Goal: Book appointment/travel/reservation

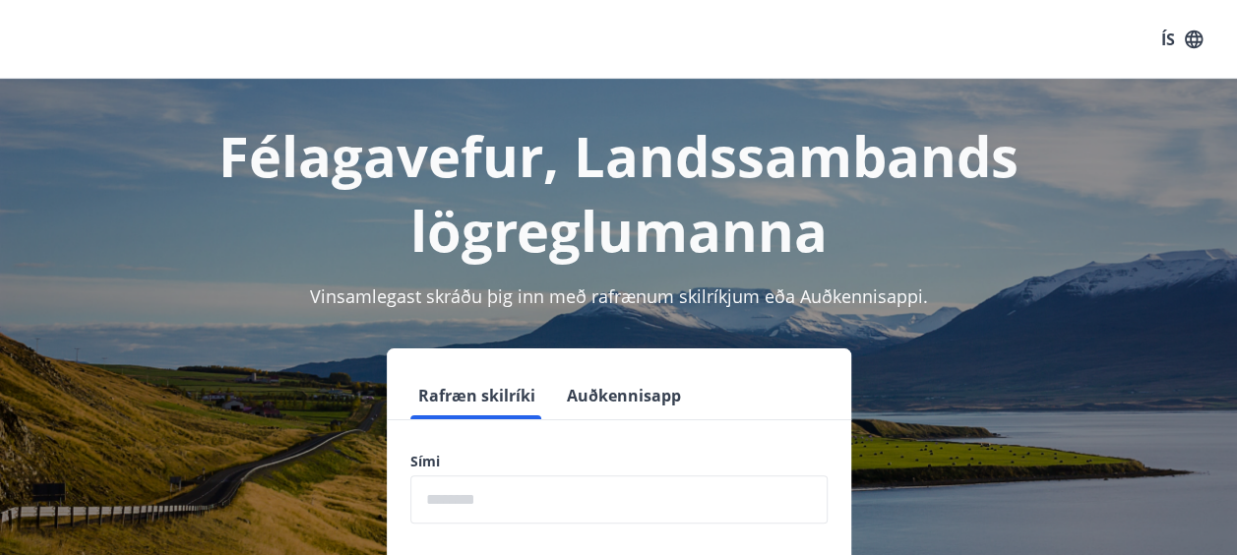
click at [481, 487] on input "phone" at bounding box center [619, 499] width 417 height 48
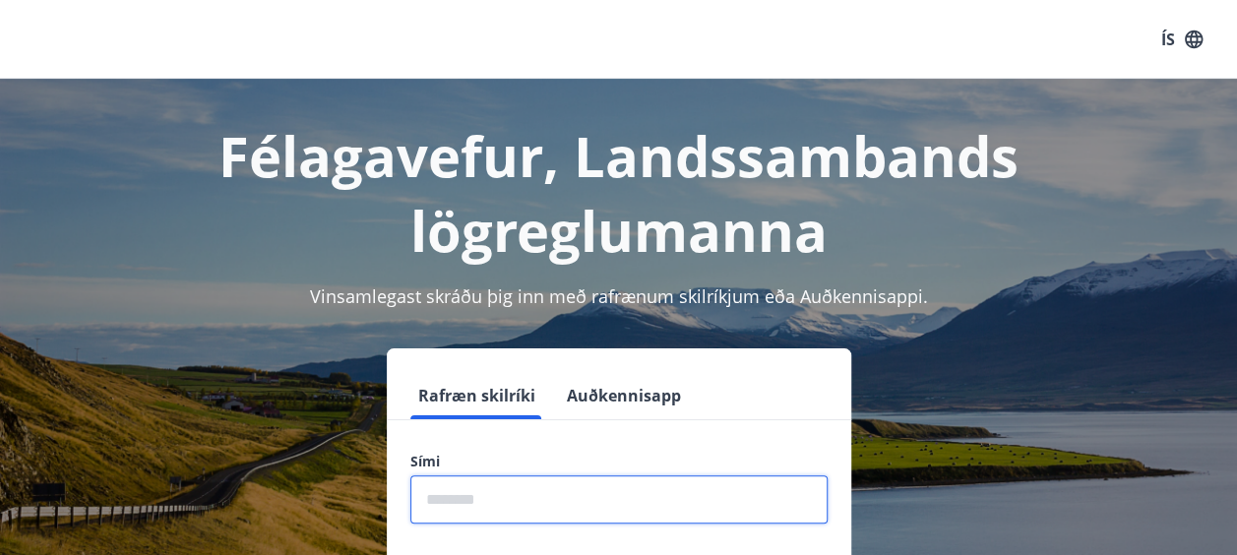
type input "********"
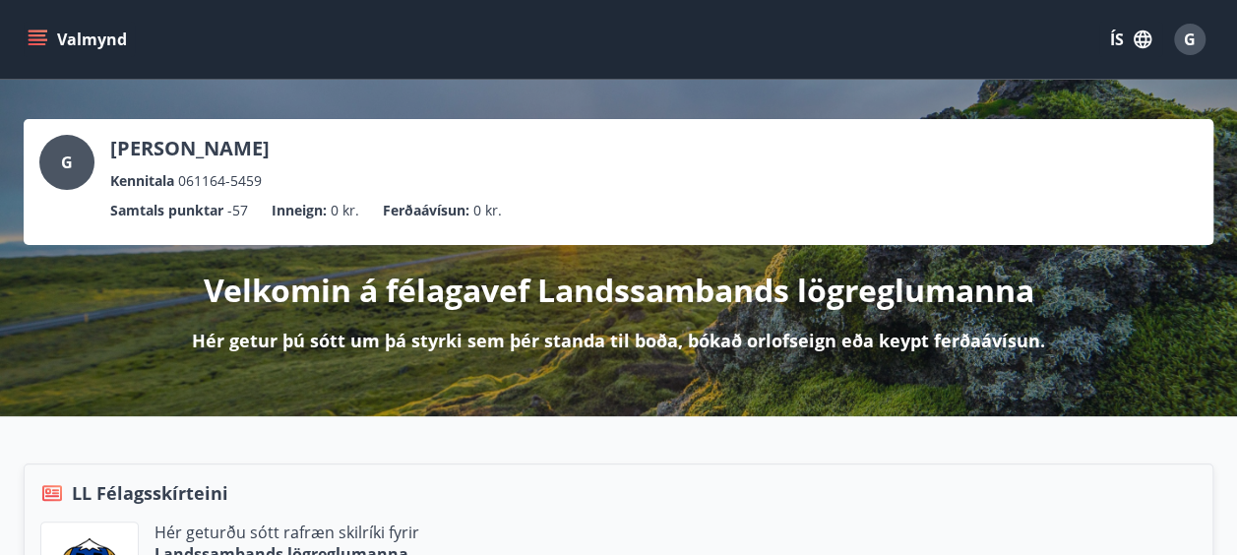
click at [42, 35] on icon "menu" at bounding box center [38, 35] width 18 height 2
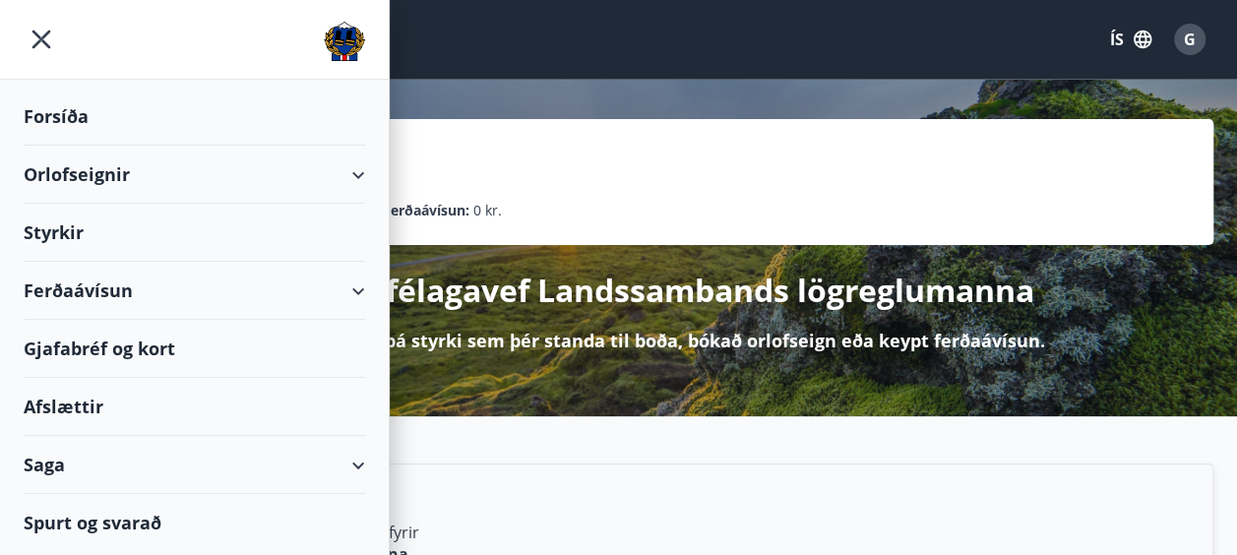
click at [61, 176] on div "Orlofseignir" at bounding box center [195, 175] width 342 height 58
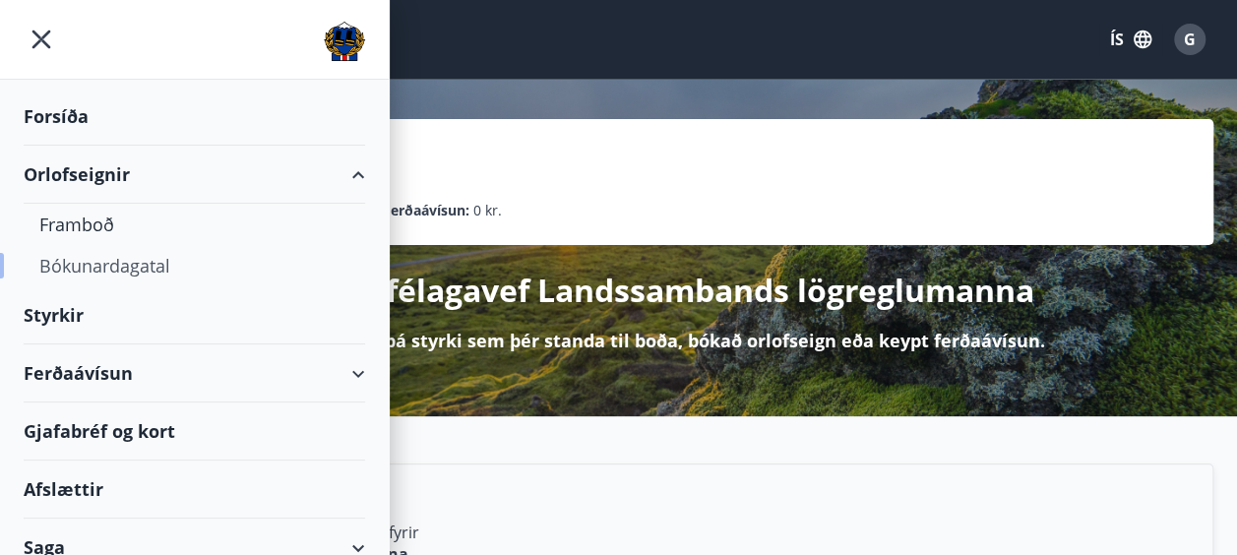
click at [60, 266] on div "Bókunardagatal" at bounding box center [194, 265] width 310 height 41
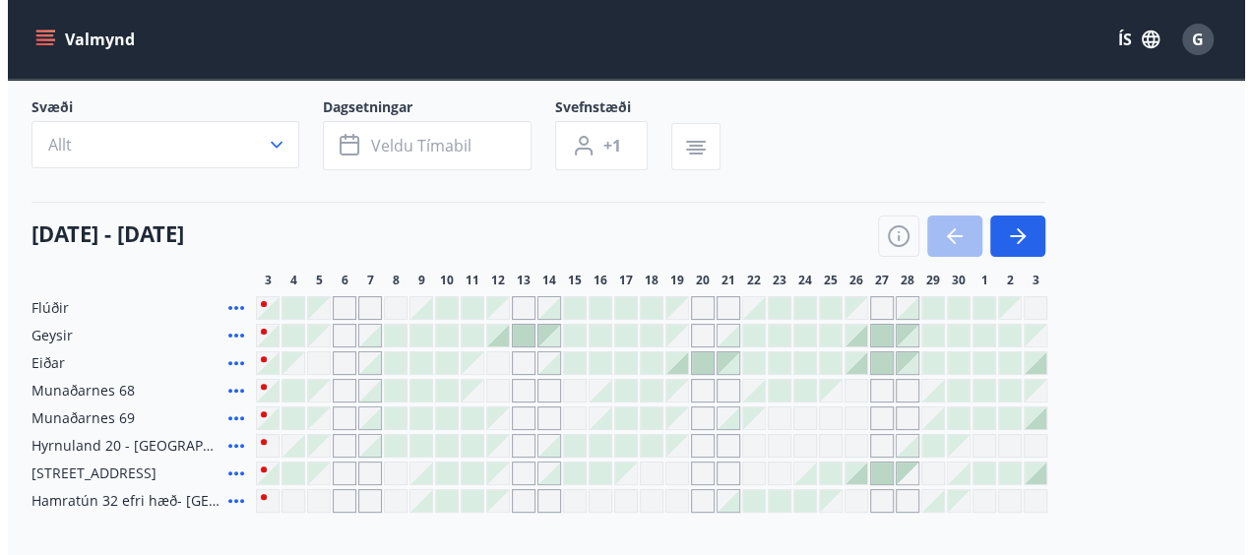
scroll to position [118, 0]
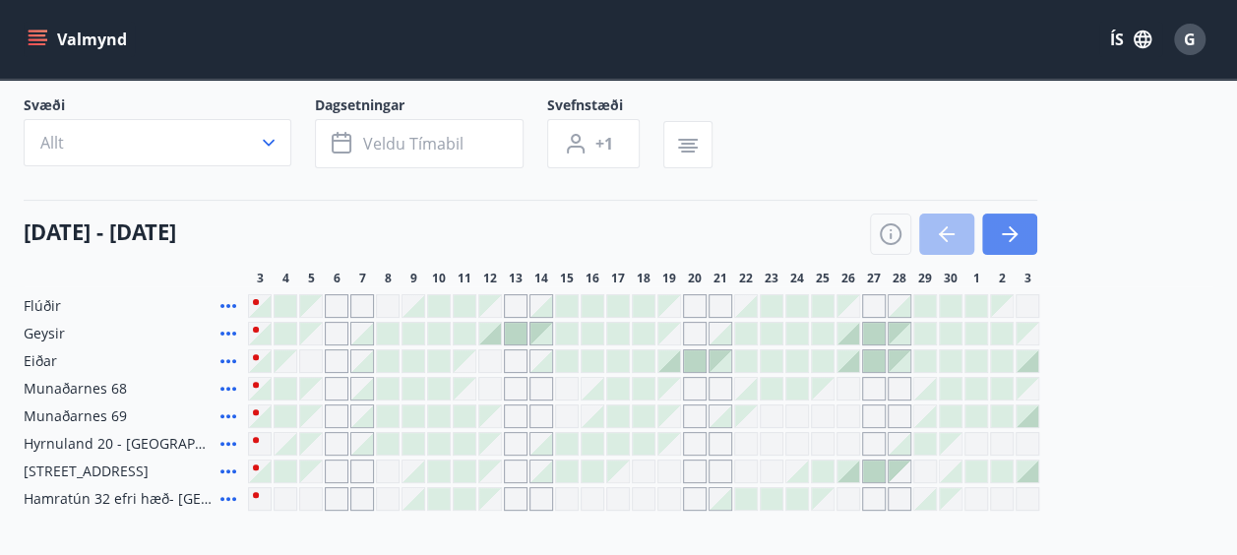
click at [1006, 246] on button "button" at bounding box center [1009, 234] width 55 height 41
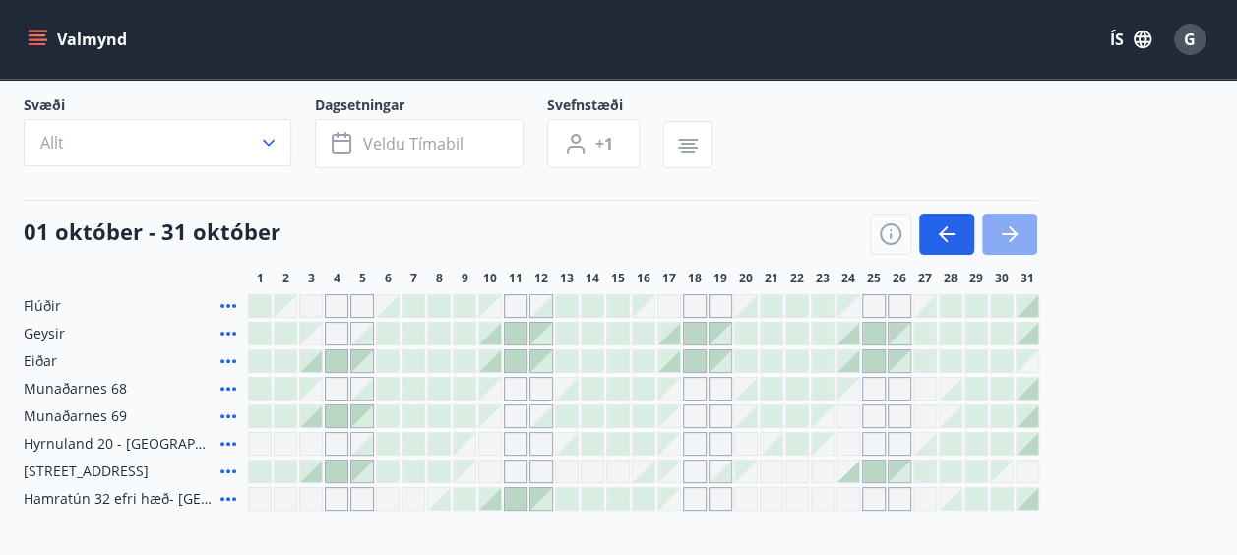
click at [1008, 228] on icon "button" at bounding box center [1010, 234] width 24 height 24
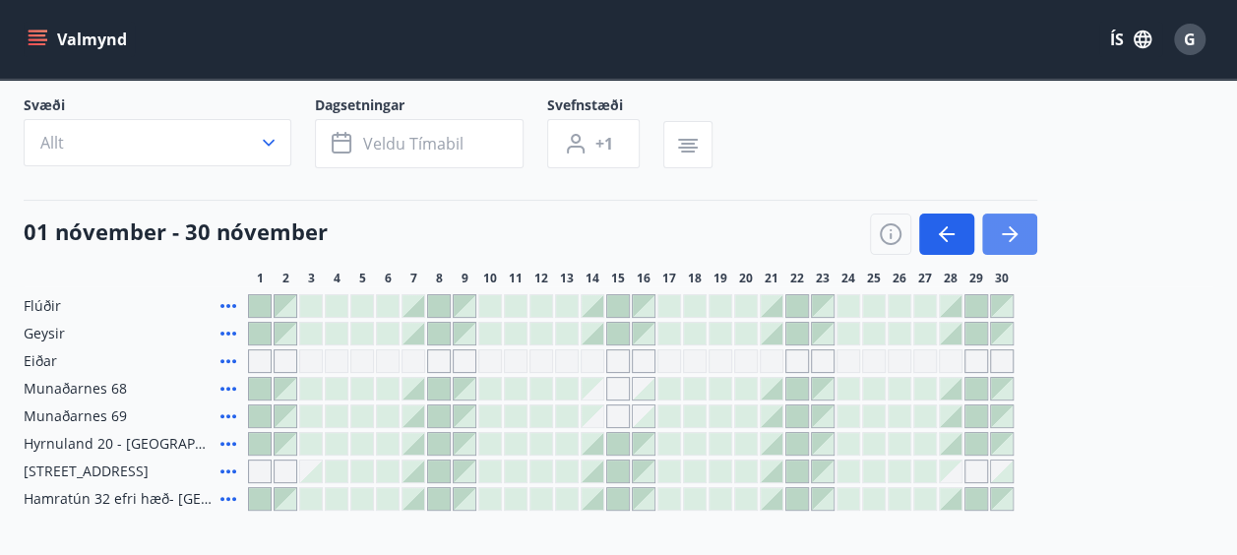
click at [1008, 228] on icon "button" at bounding box center [1010, 234] width 24 height 24
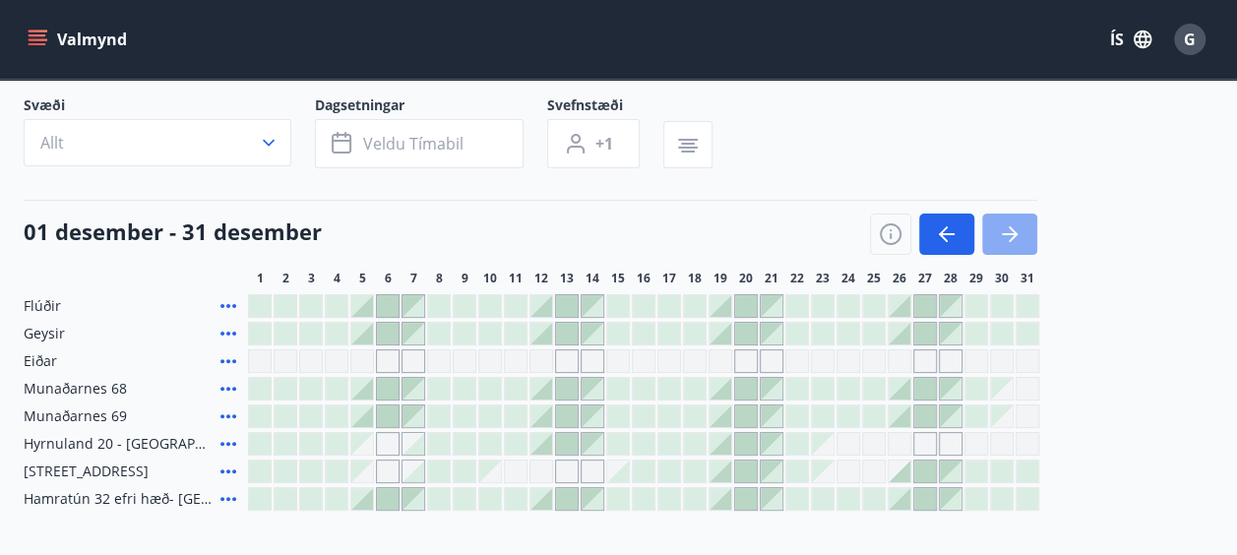
click at [1003, 245] on button "button" at bounding box center [1009, 234] width 55 height 41
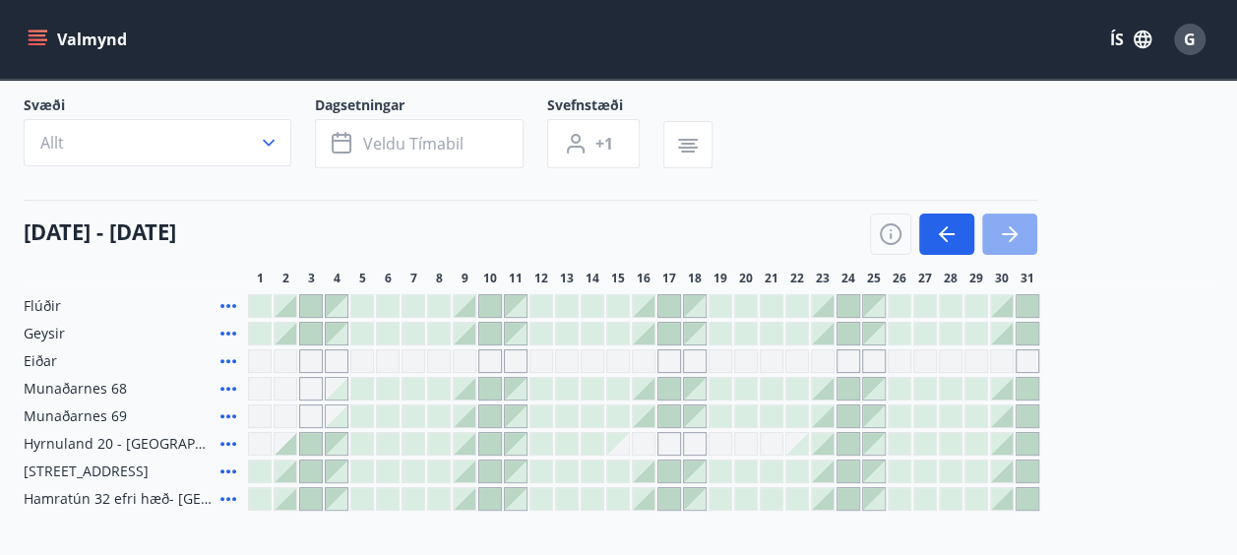
click at [1003, 245] on button "button" at bounding box center [1009, 234] width 55 height 41
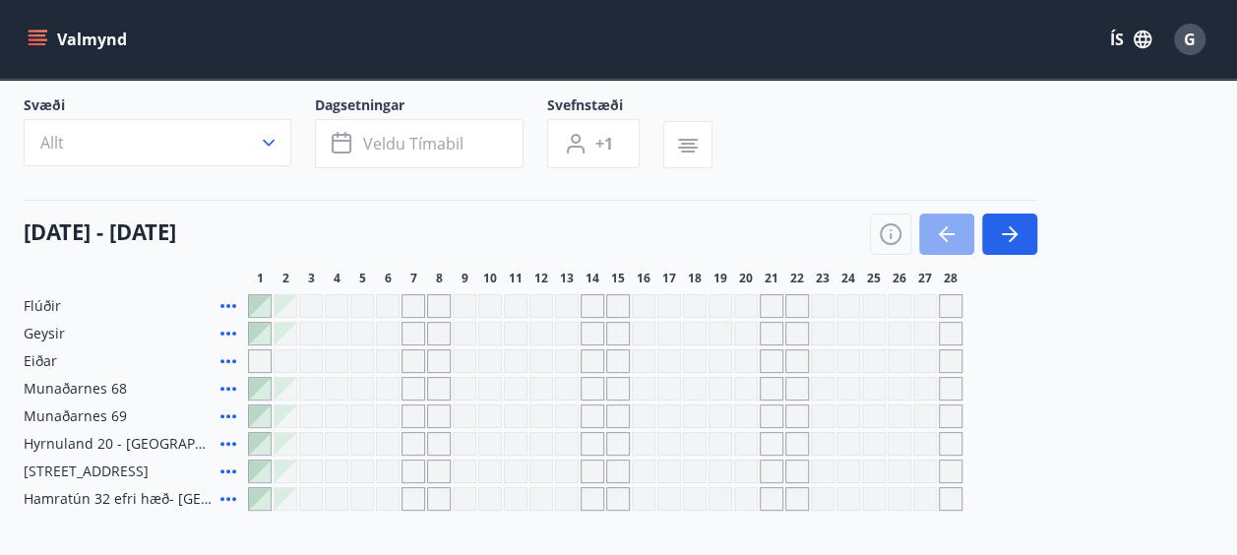
click at [949, 244] on icon "button" at bounding box center [947, 234] width 24 height 24
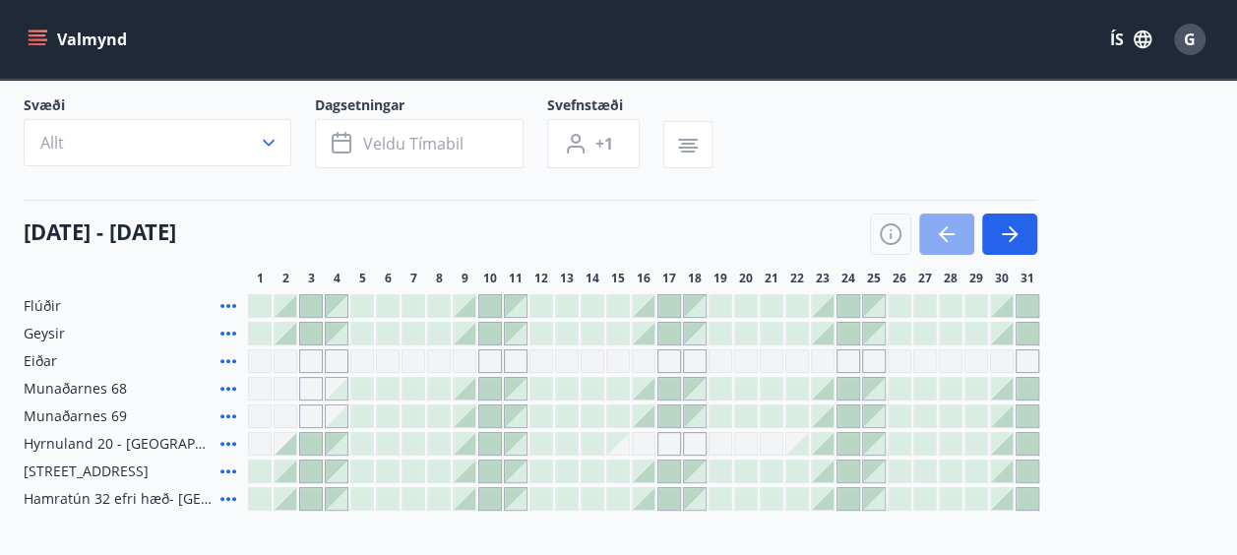
click at [949, 244] on icon "button" at bounding box center [947, 234] width 24 height 24
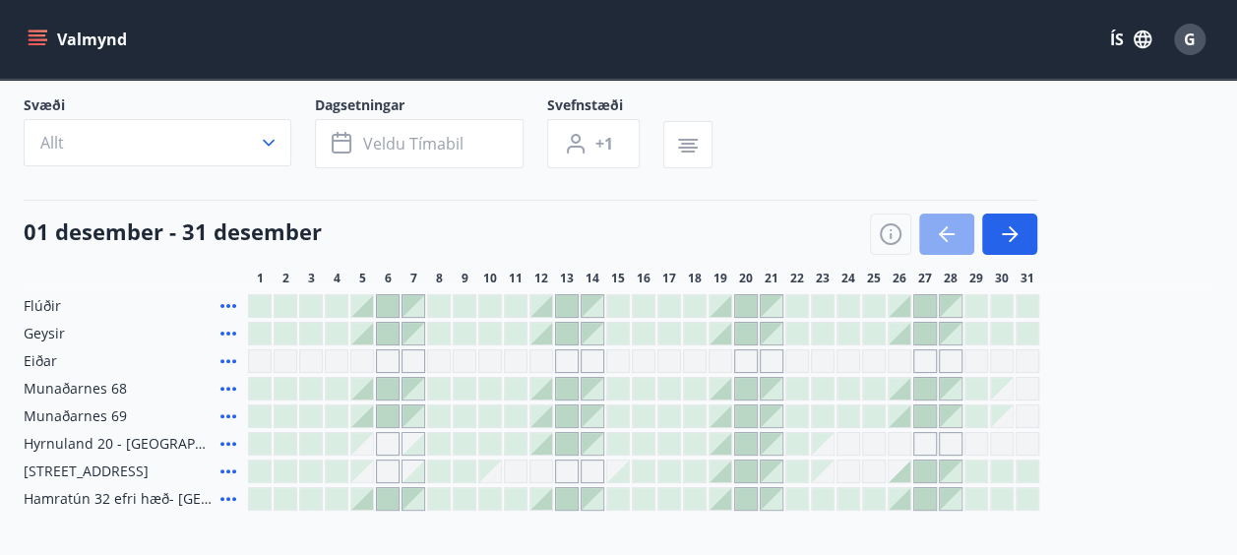
click at [949, 244] on icon "button" at bounding box center [947, 234] width 24 height 24
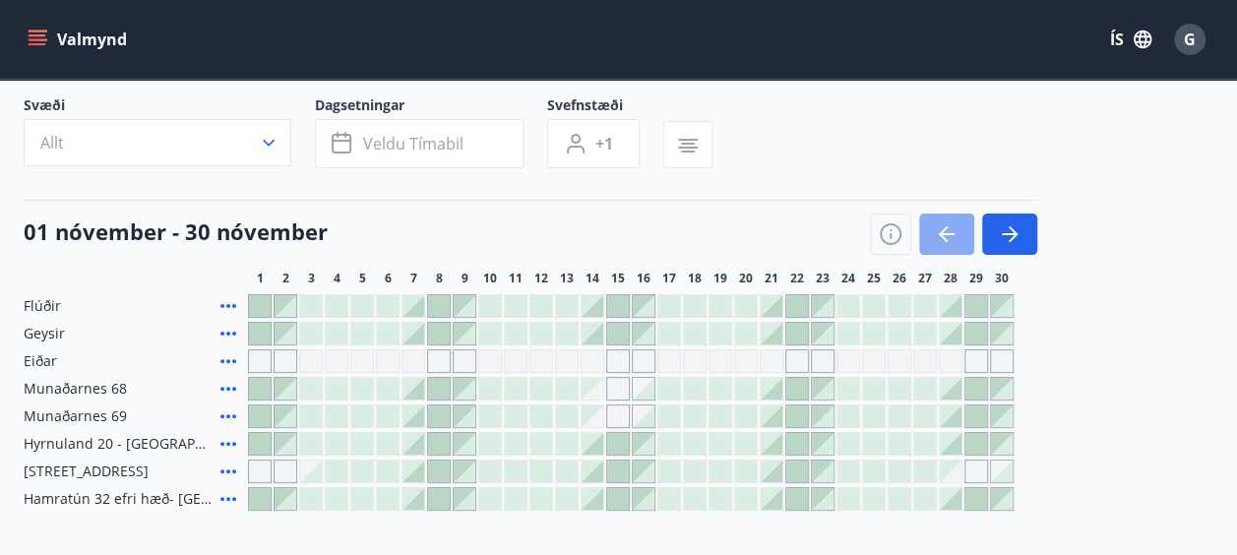
click at [949, 244] on icon "button" at bounding box center [947, 234] width 24 height 24
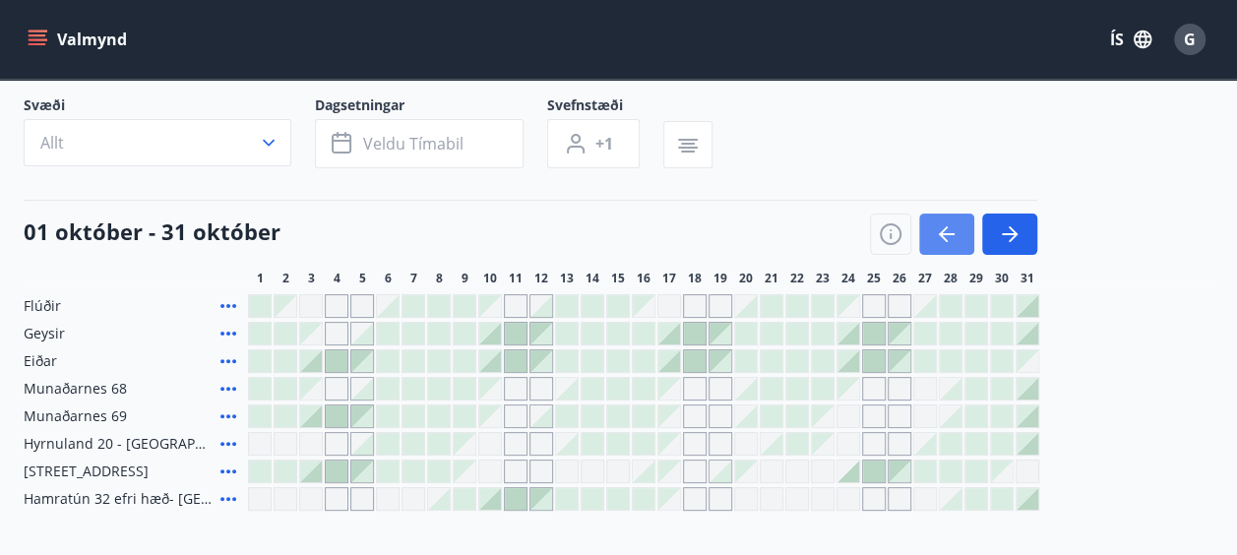
click at [949, 244] on icon "button" at bounding box center [947, 234] width 24 height 24
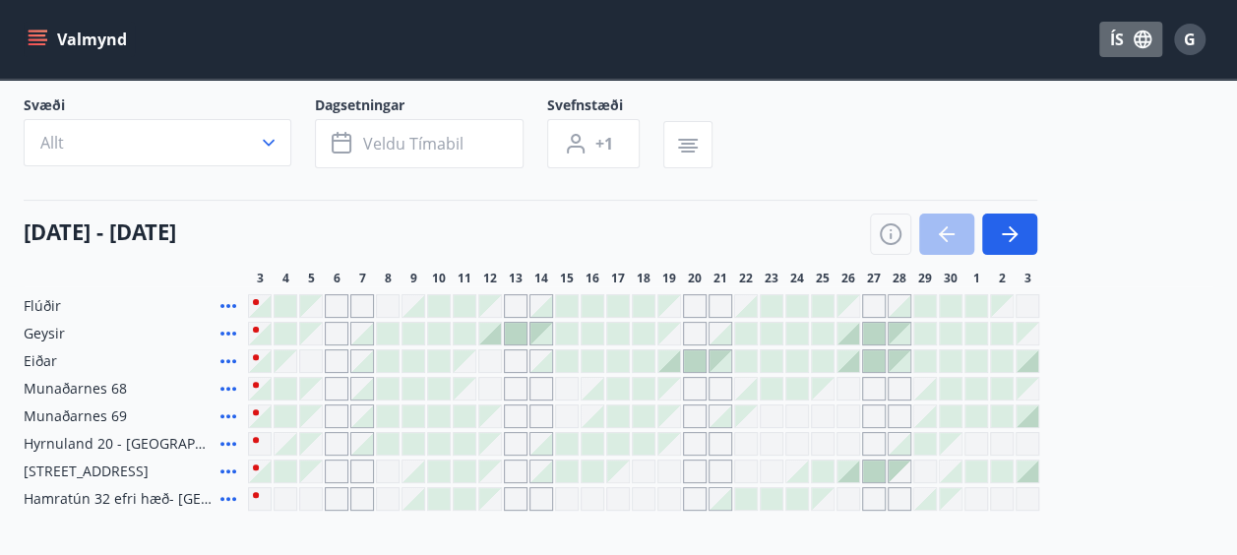
click at [1120, 35] on button "ÍS" at bounding box center [1131, 39] width 63 height 35
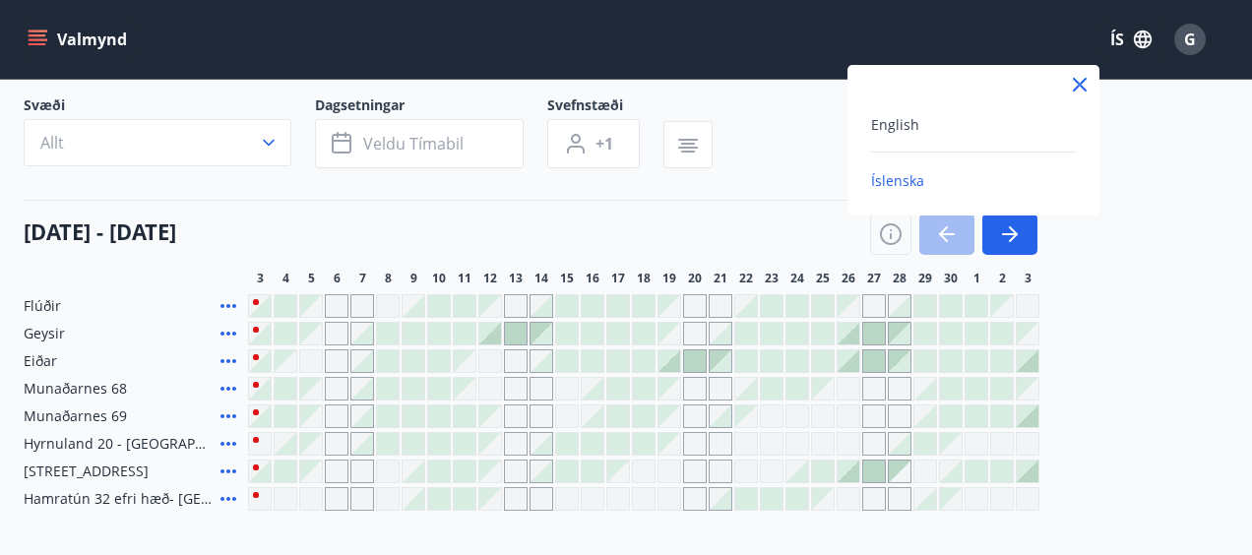
click at [1120, 35] on div at bounding box center [626, 277] width 1252 height 555
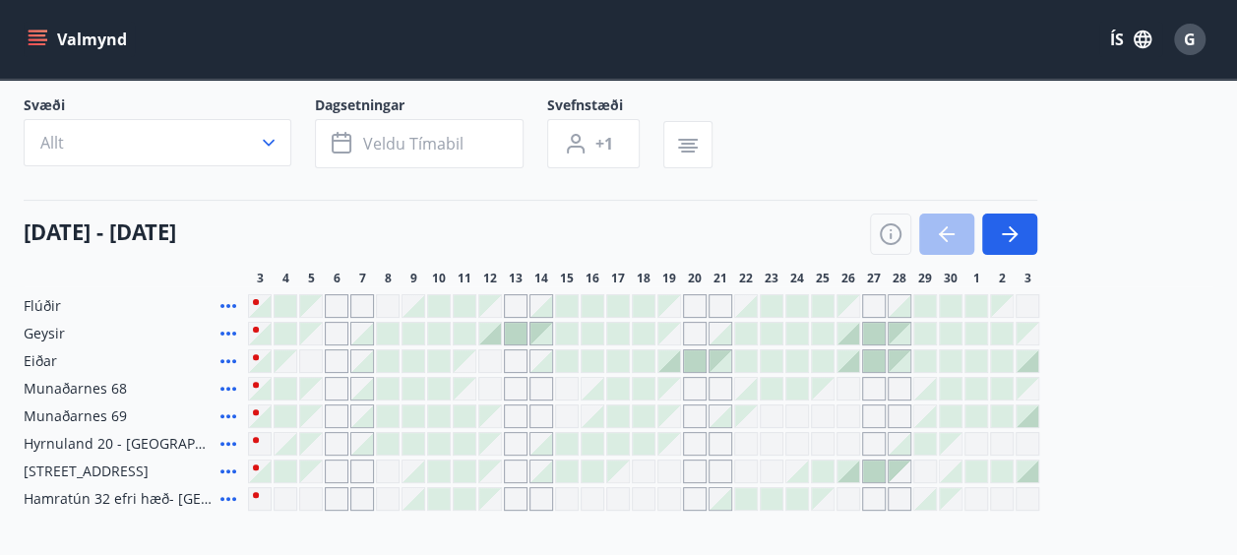
click at [1198, 37] on div "G" at bounding box center [1190, 40] width 32 height 32
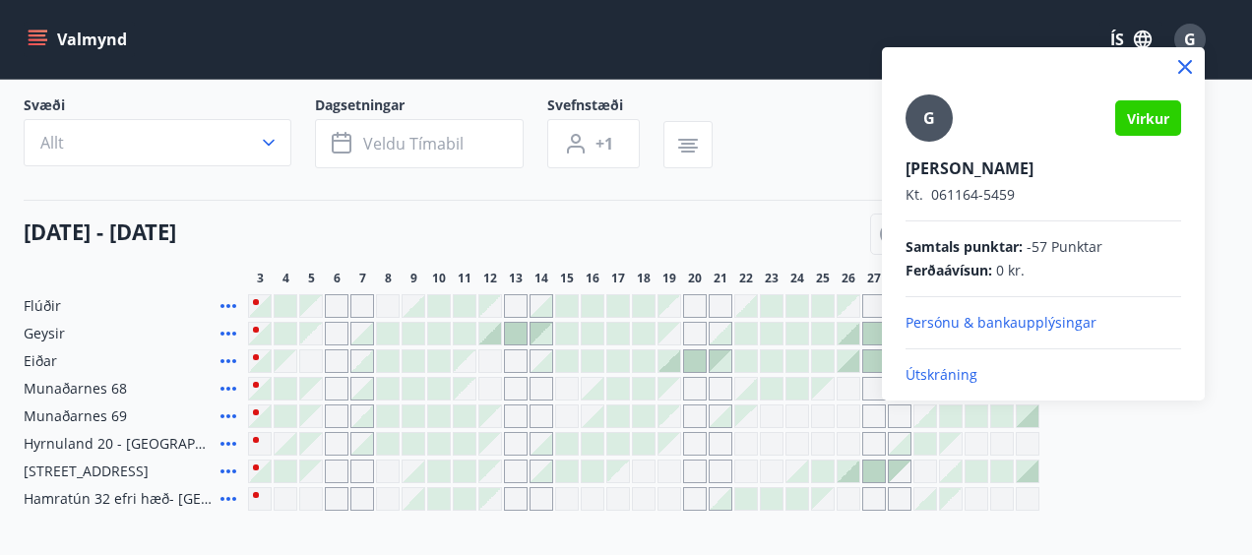
click at [955, 366] on p "Útskráning" at bounding box center [1044, 375] width 276 height 20
